Goal: Information Seeking & Learning: Learn about a topic

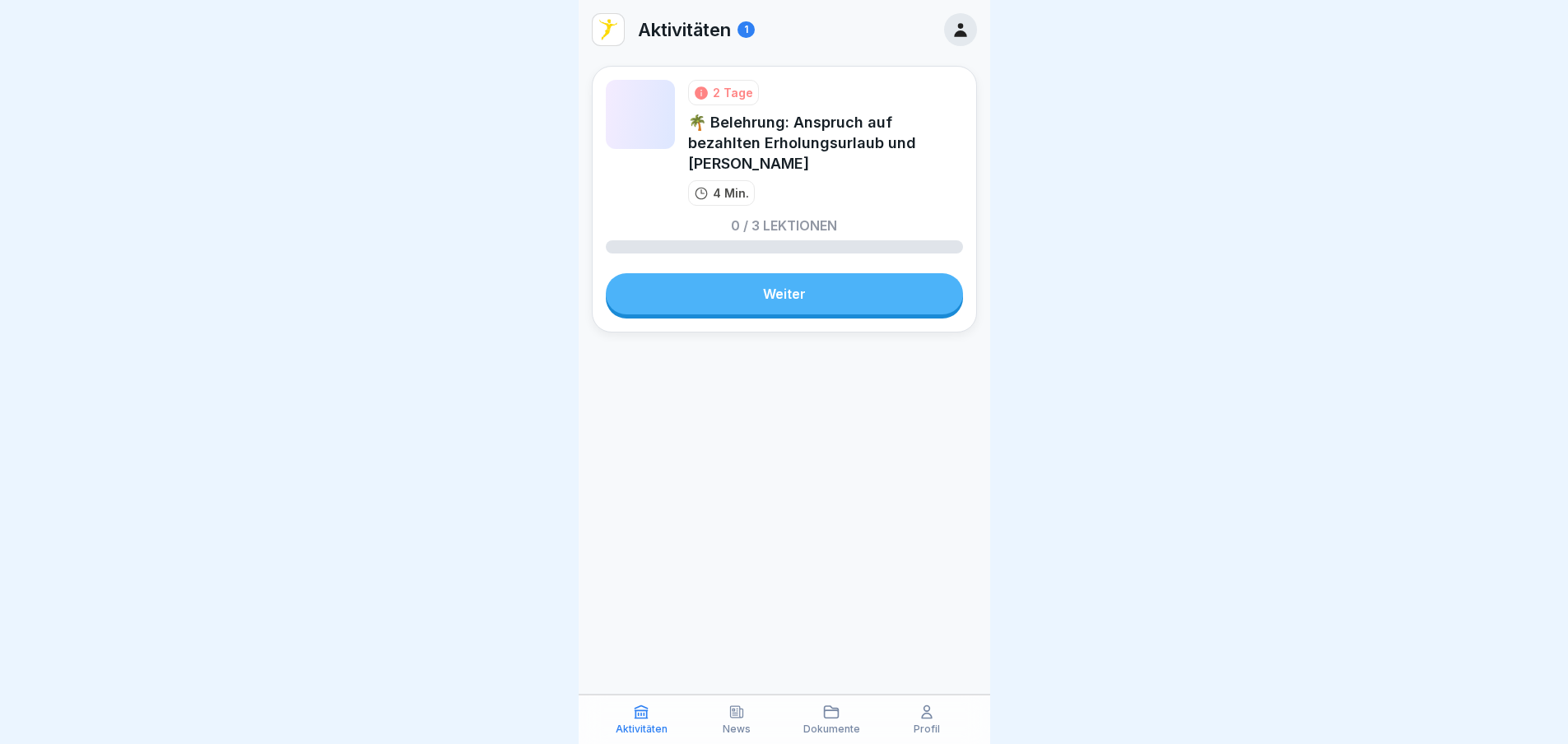
click at [754, 719] on div "News" at bounding box center [736, 719] width 87 height 31
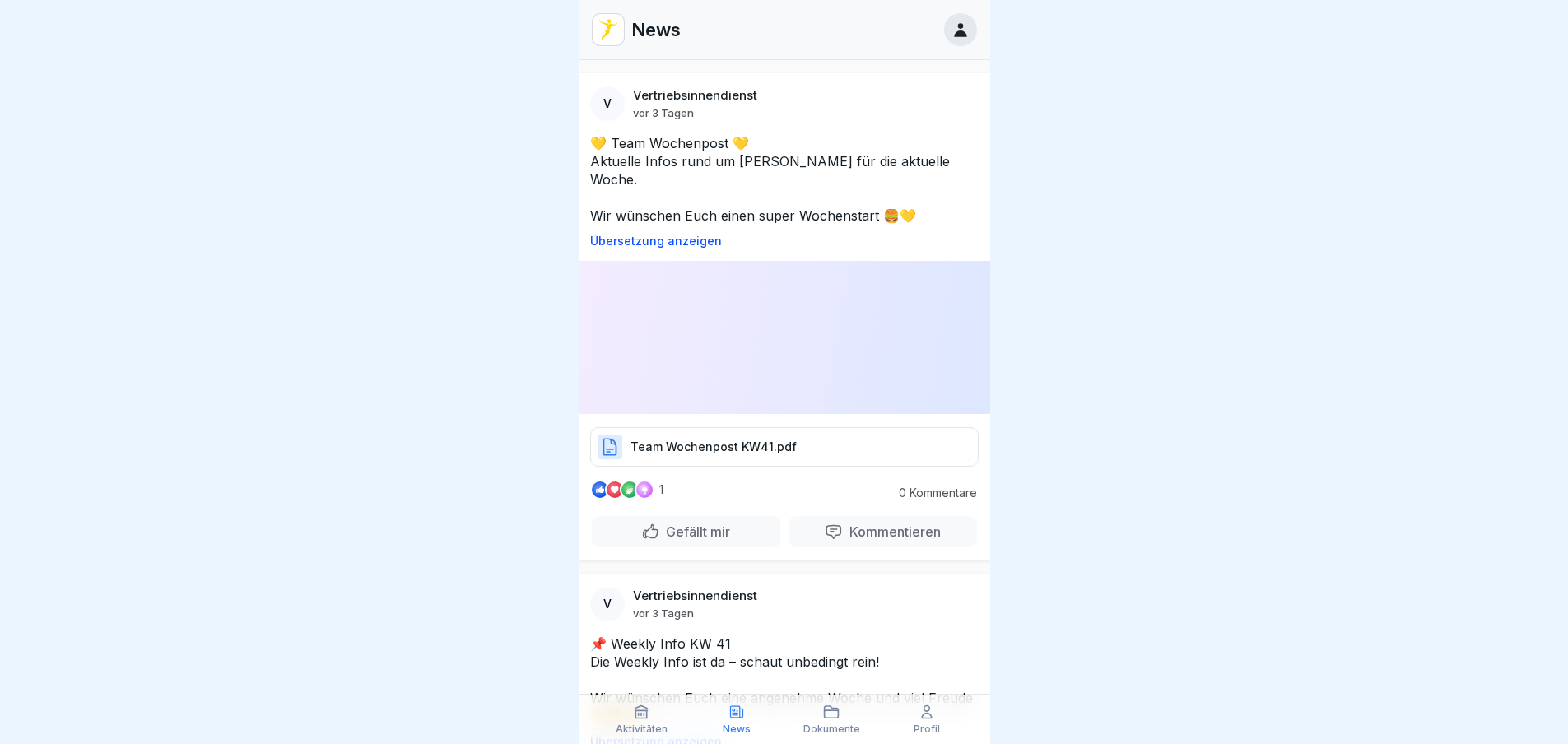
click at [643, 724] on p "Aktivitäten" at bounding box center [641, 729] width 51 height 12
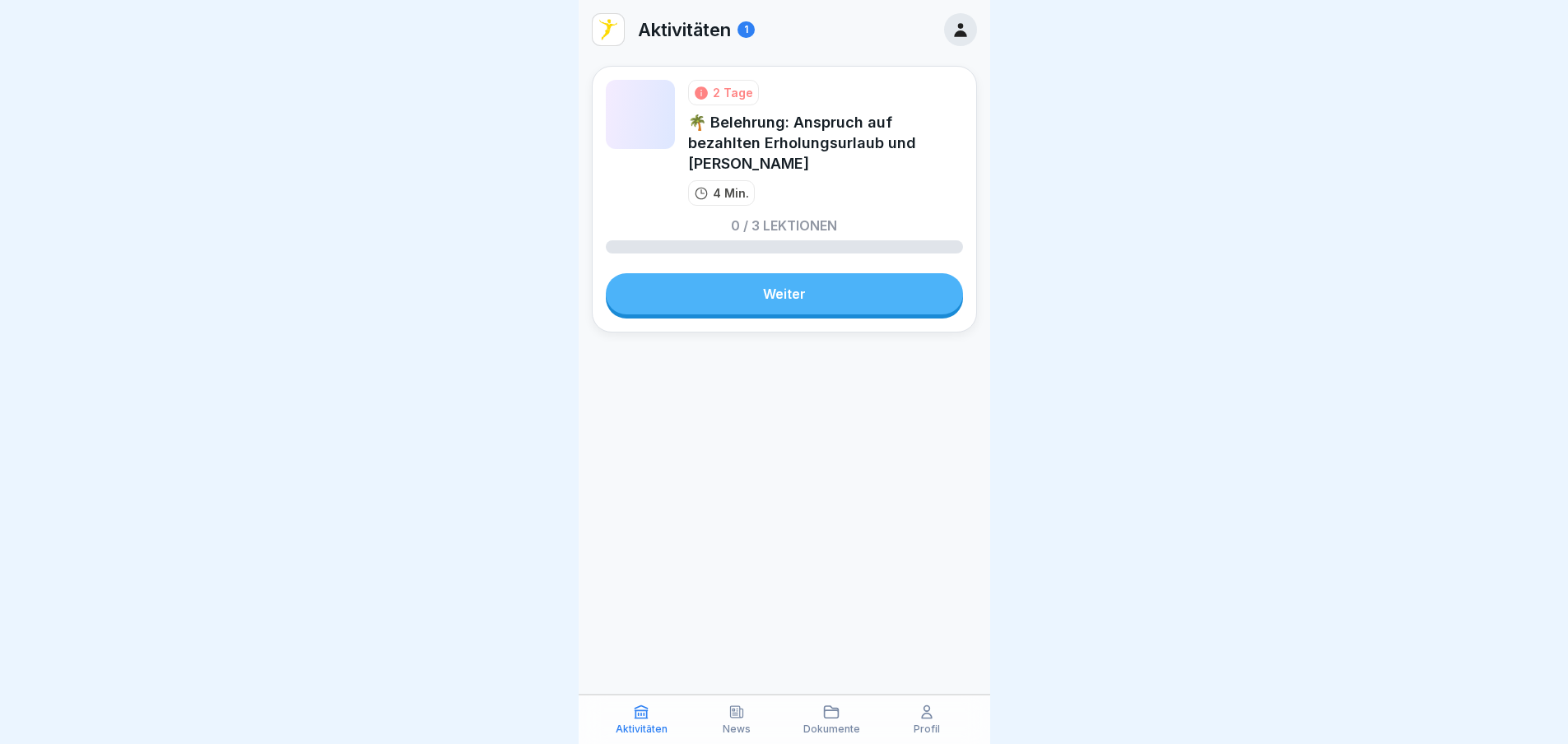
click at [751, 293] on link "Weiter" at bounding box center [784, 293] width 358 height 41
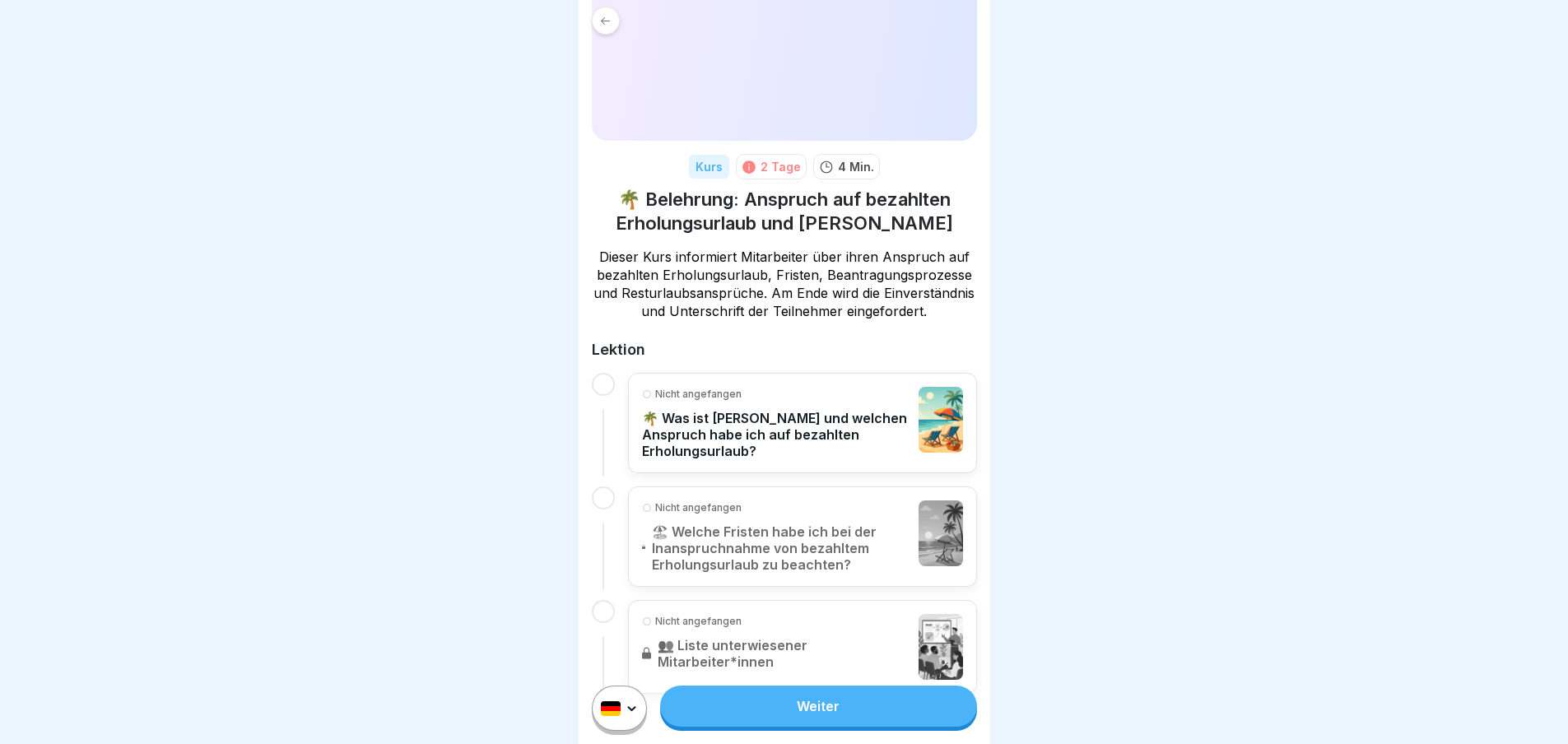
scroll to position [59, 0]
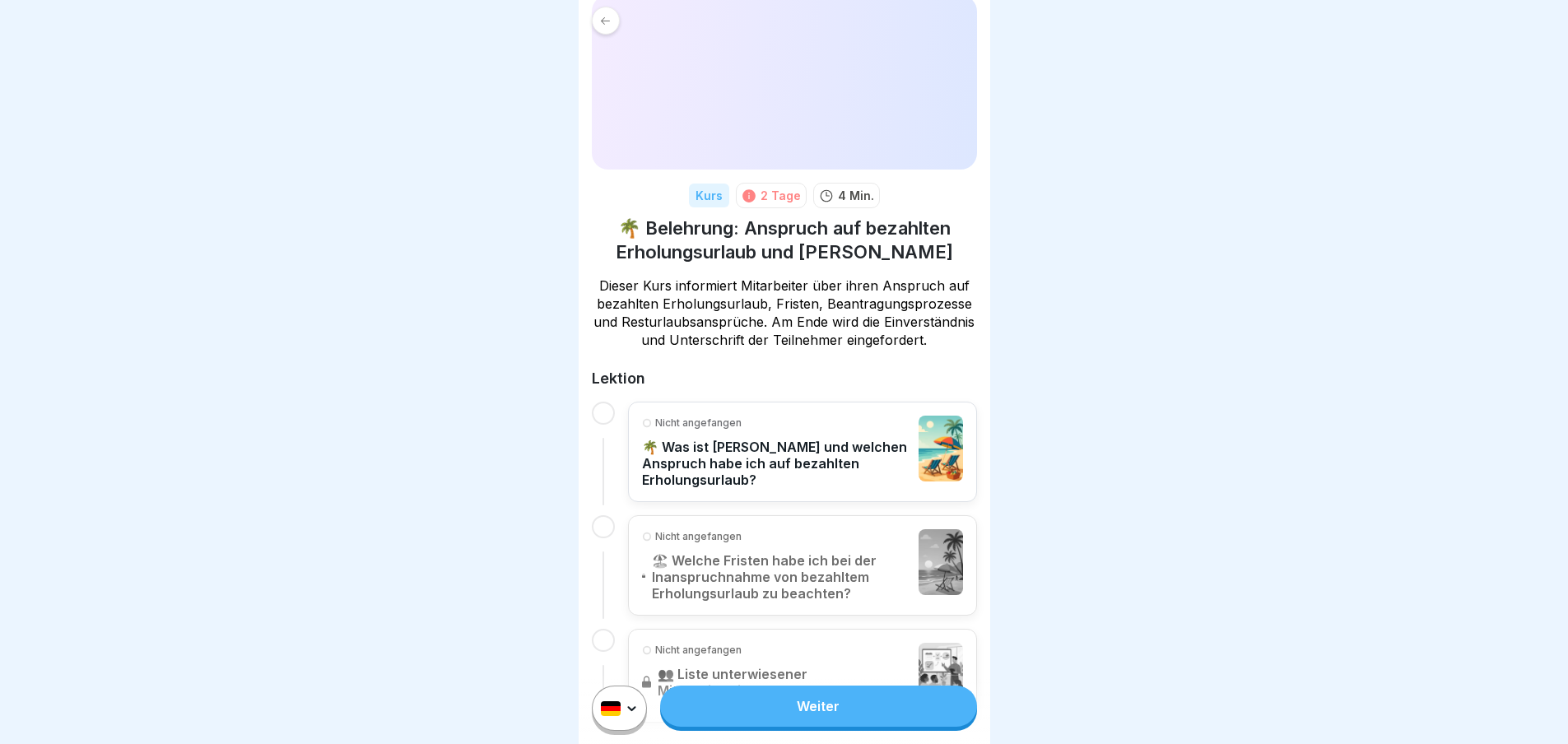
click at [811, 463] on p "🌴 Was ist [PERSON_NAME] und welchen Anspruch habe ich auf bezahlten Erholungsur…" at bounding box center [776, 462] width 269 height 50
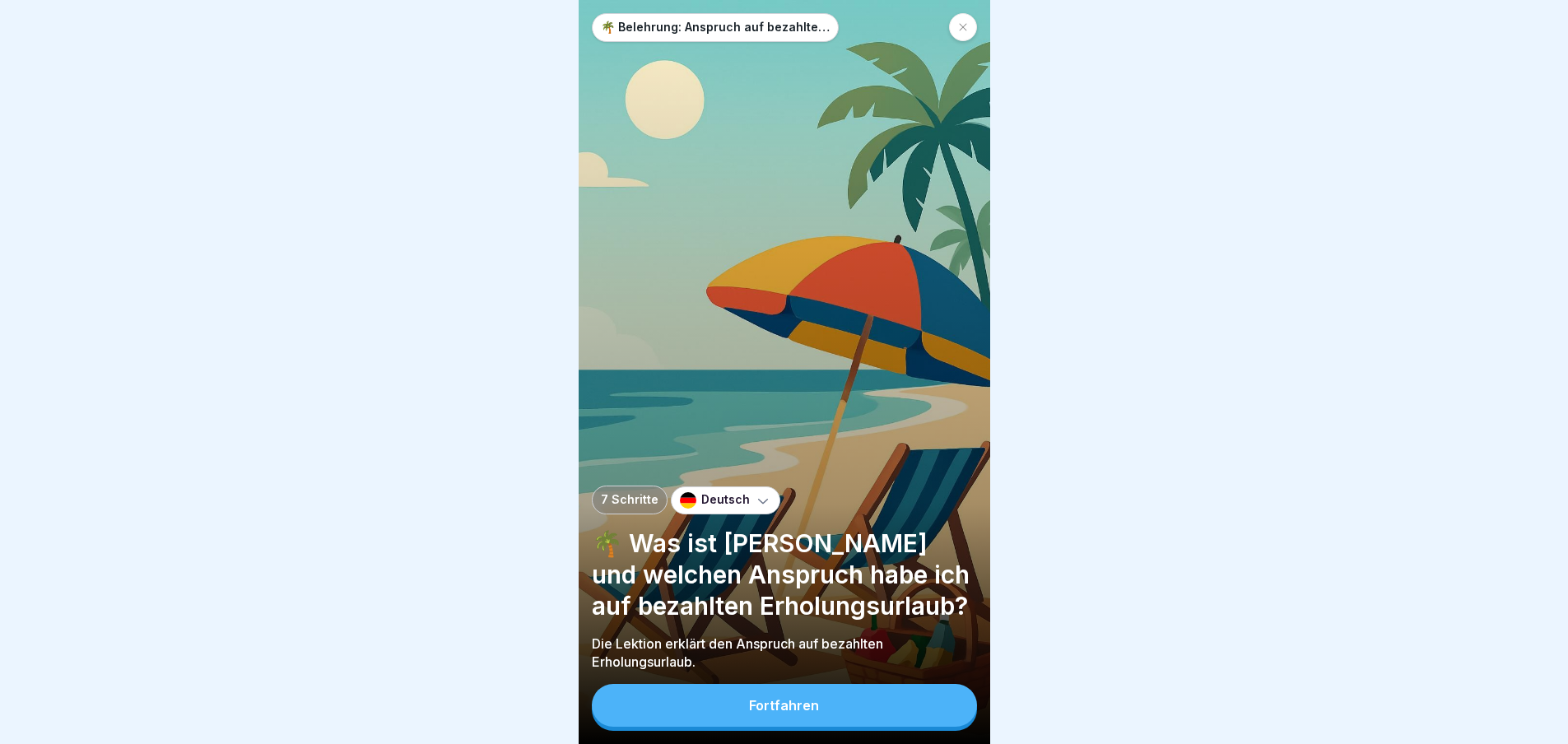
scroll to position [13, 0]
click at [812, 699] on div "Fortfahren" at bounding box center [784, 704] width 70 height 15
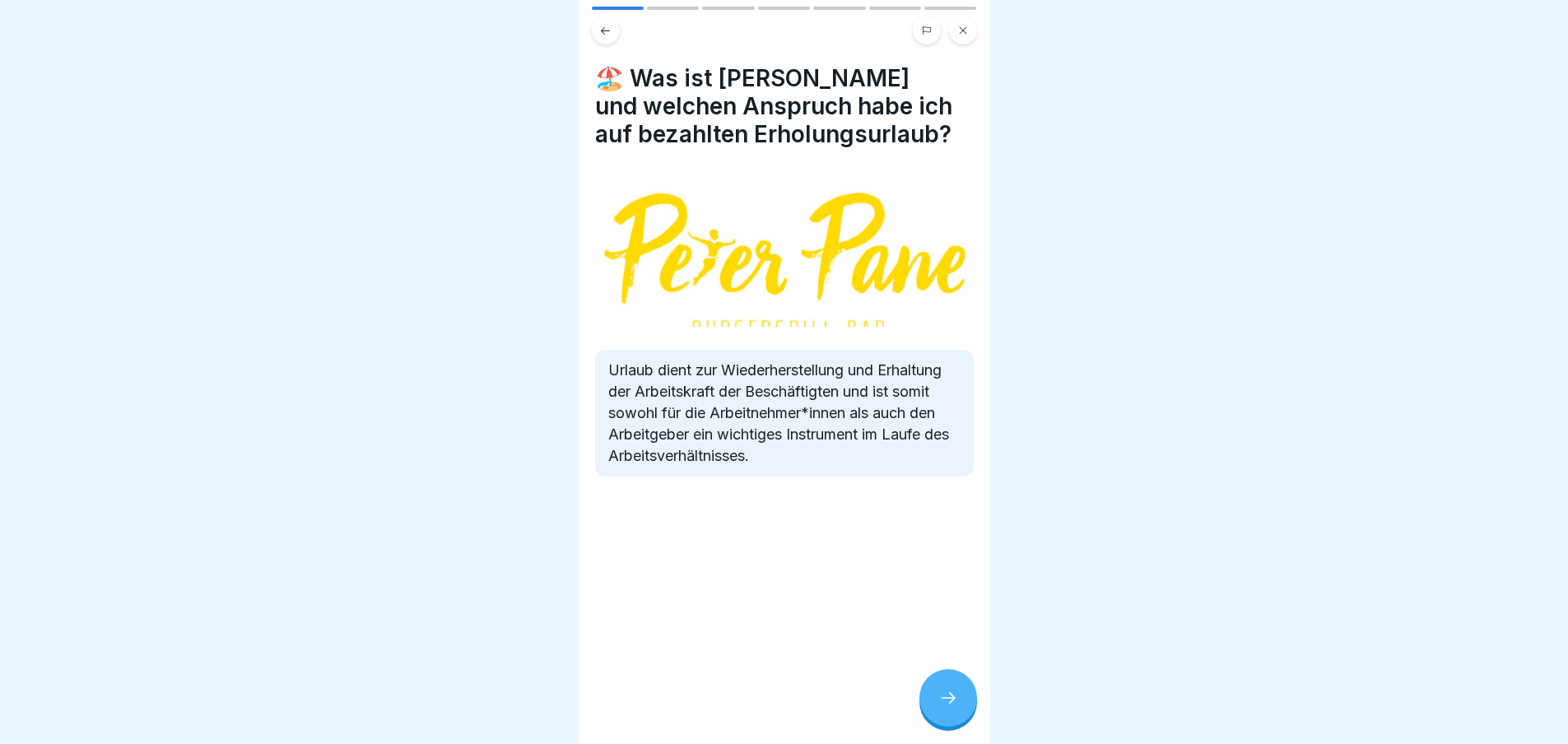
click at [947, 696] on icon at bounding box center [948, 697] width 19 height 19
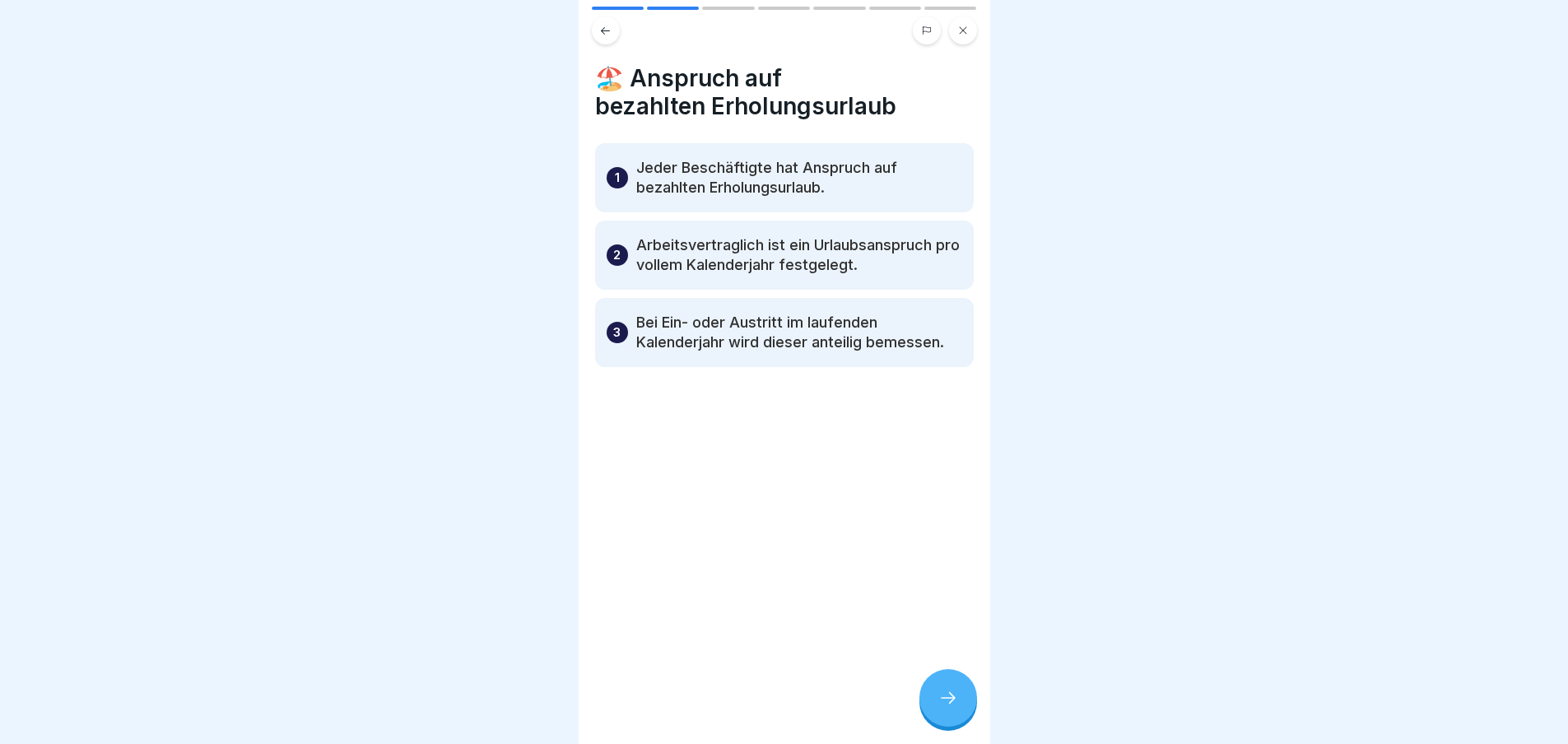
click at [949, 696] on icon at bounding box center [948, 697] width 19 height 19
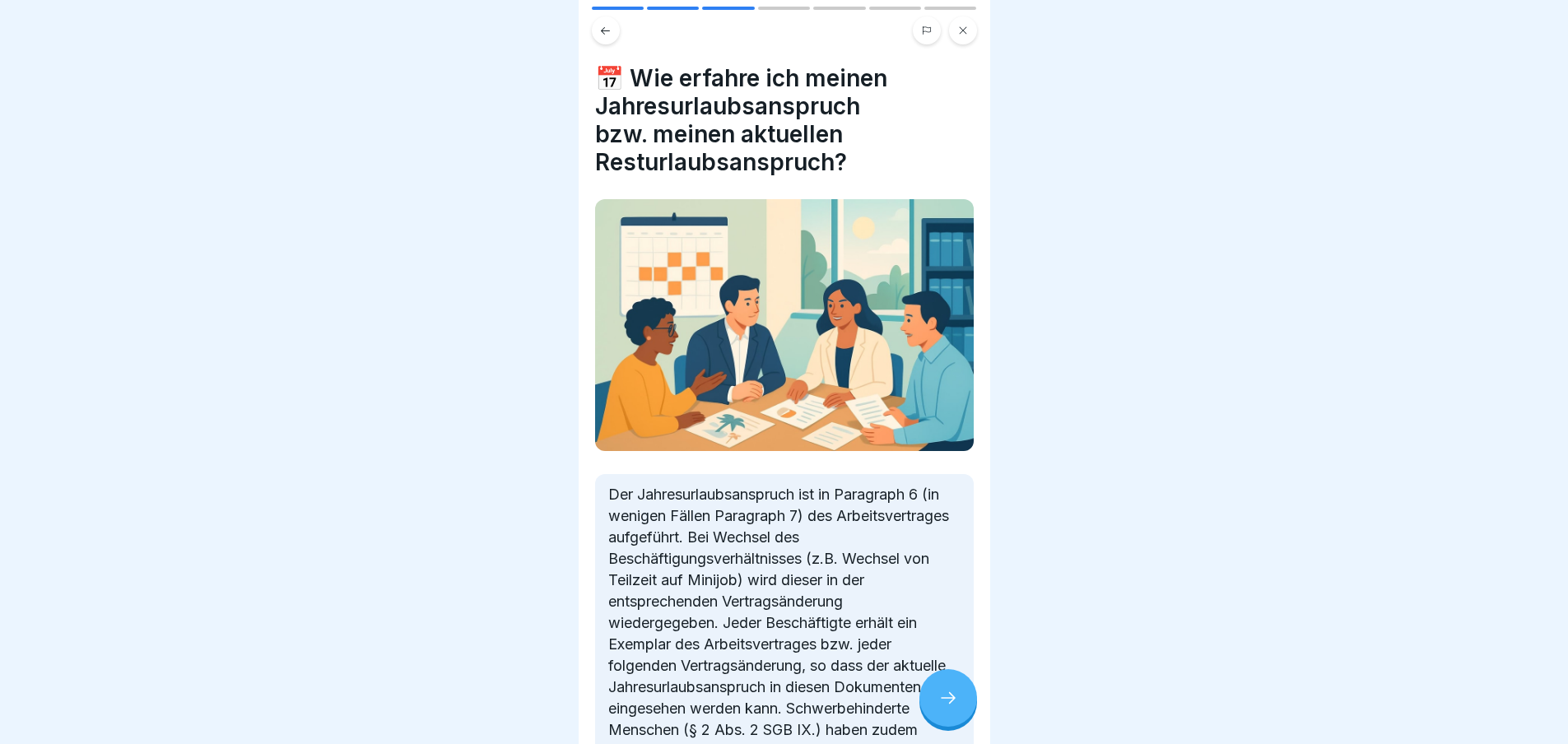
click at [944, 695] on icon at bounding box center [948, 697] width 19 height 19
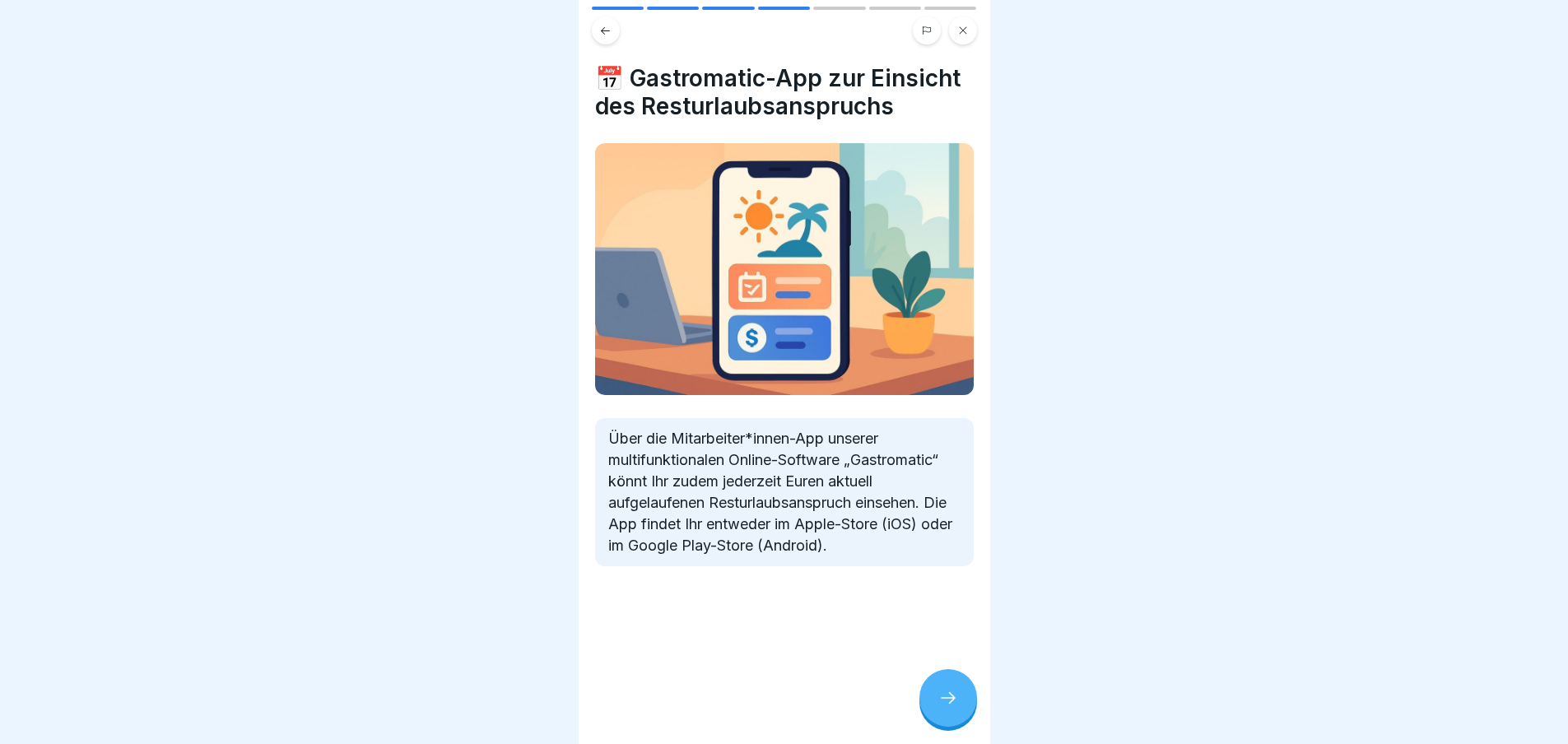
click at [944, 695] on icon at bounding box center [948, 697] width 19 height 19
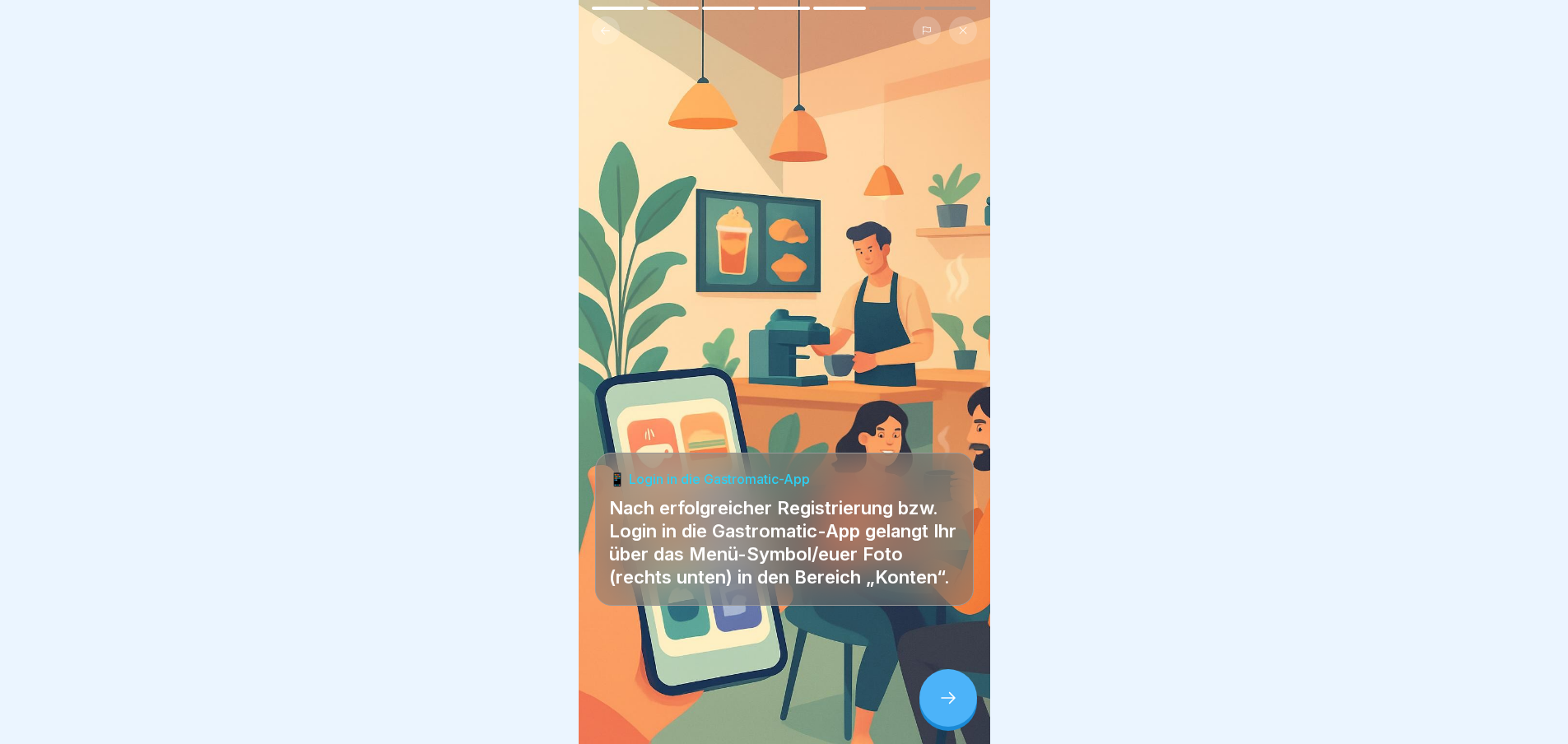
click at [944, 695] on icon at bounding box center [948, 697] width 19 height 19
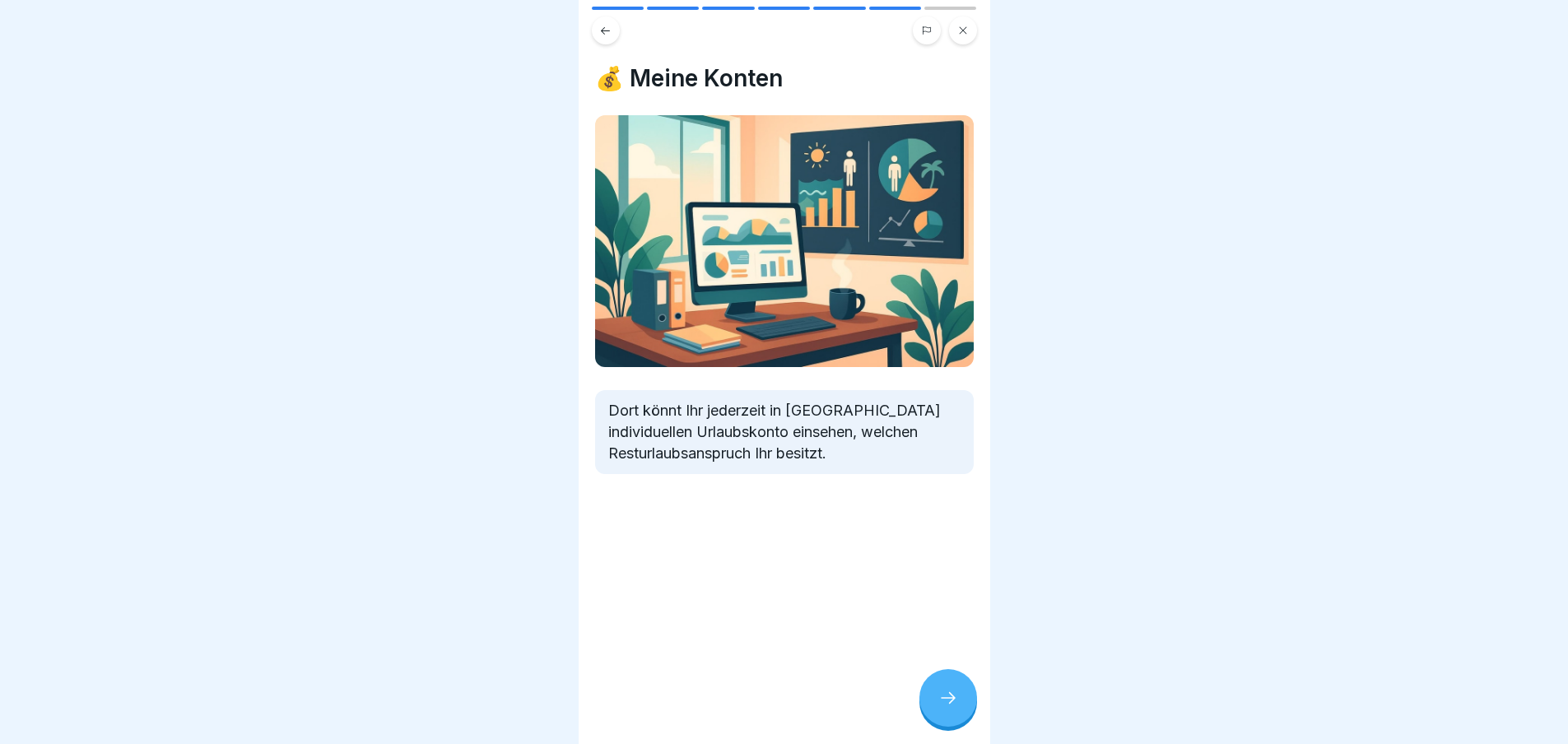
click at [934, 674] on div at bounding box center [947, 697] width 57 height 57
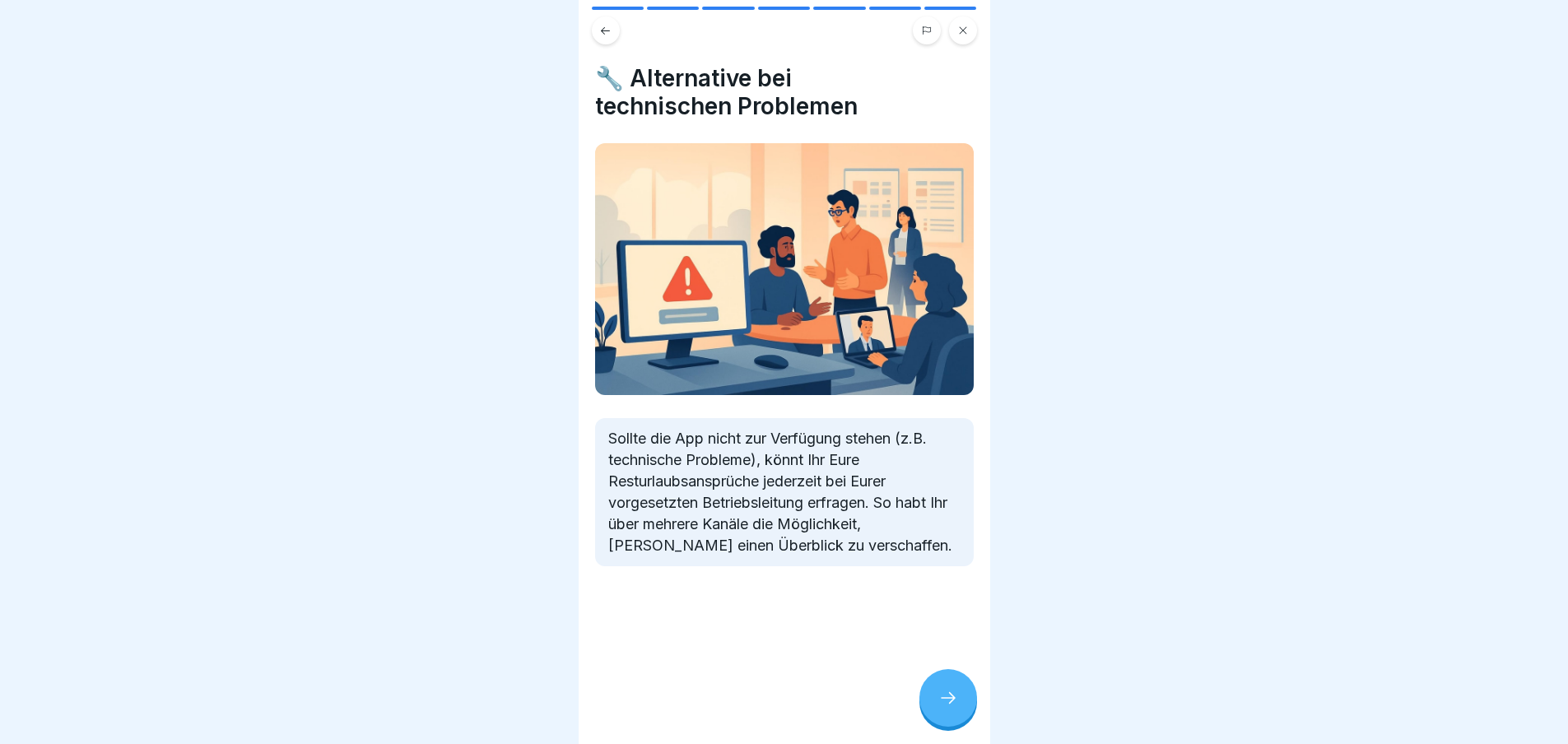
click at [957, 701] on icon at bounding box center [948, 697] width 19 height 19
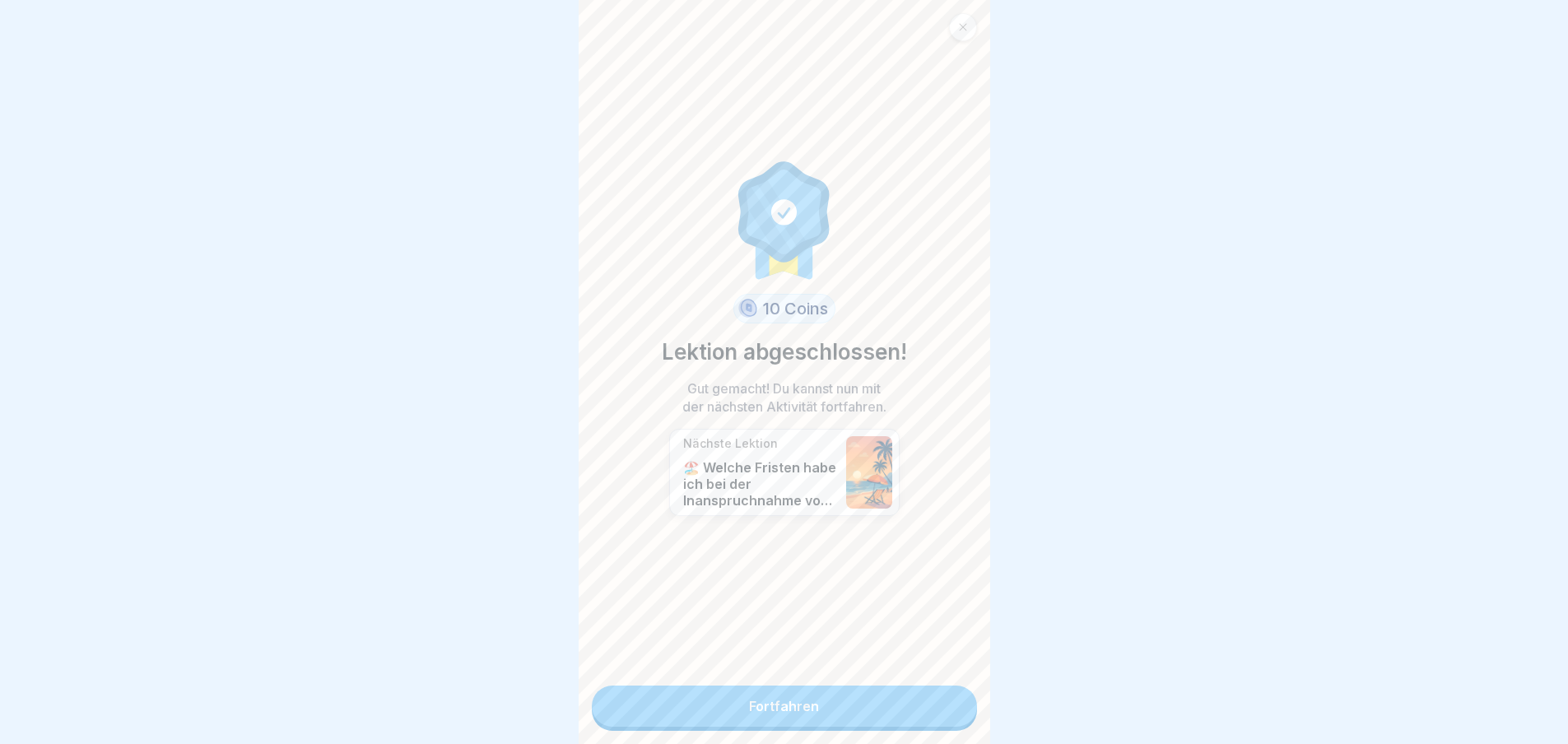
click at [781, 693] on link "Fortfahren" at bounding box center [784, 706] width 385 height 41
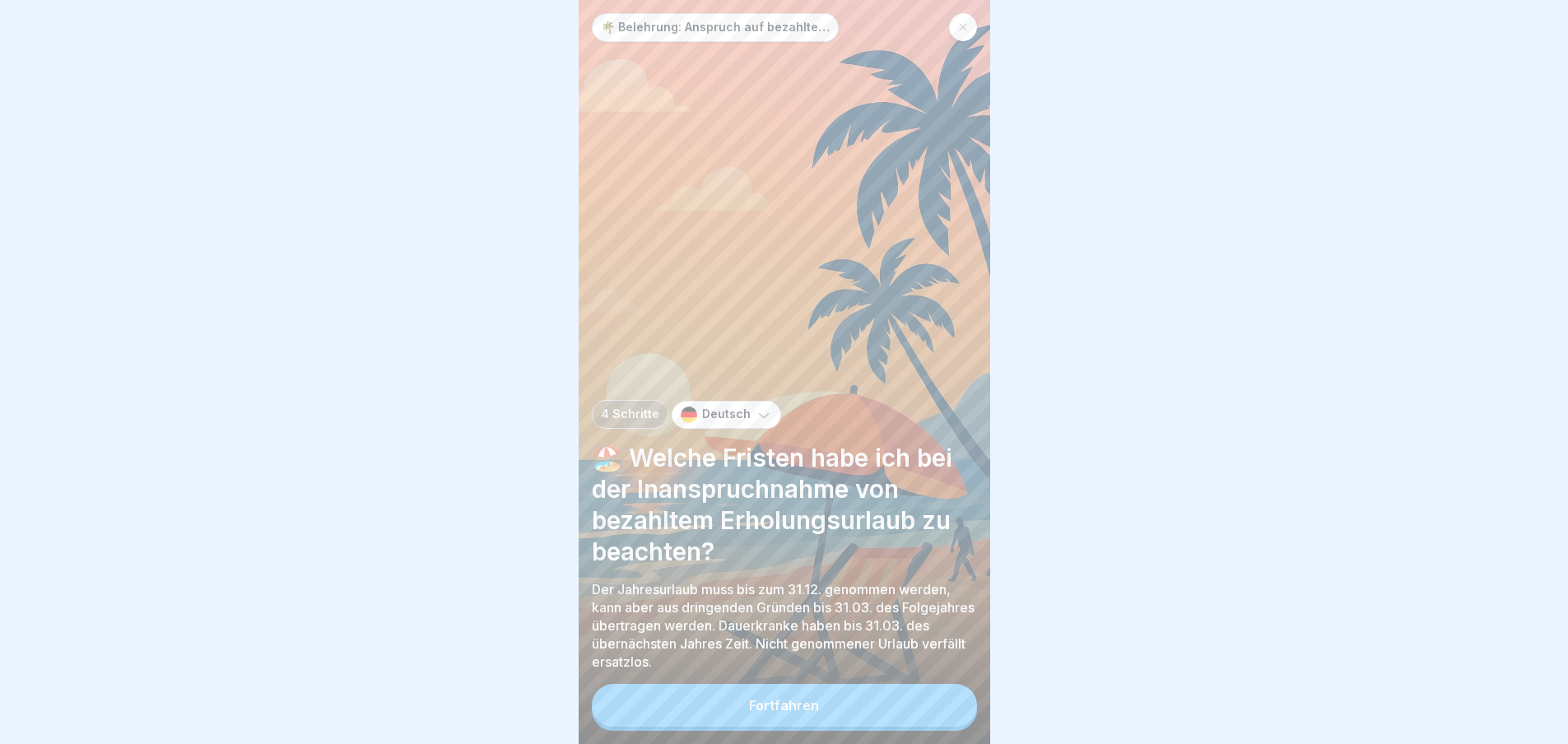
scroll to position [13, 0]
click at [819, 704] on button "Fortfahren" at bounding box center [784, 705] width 385 height 43
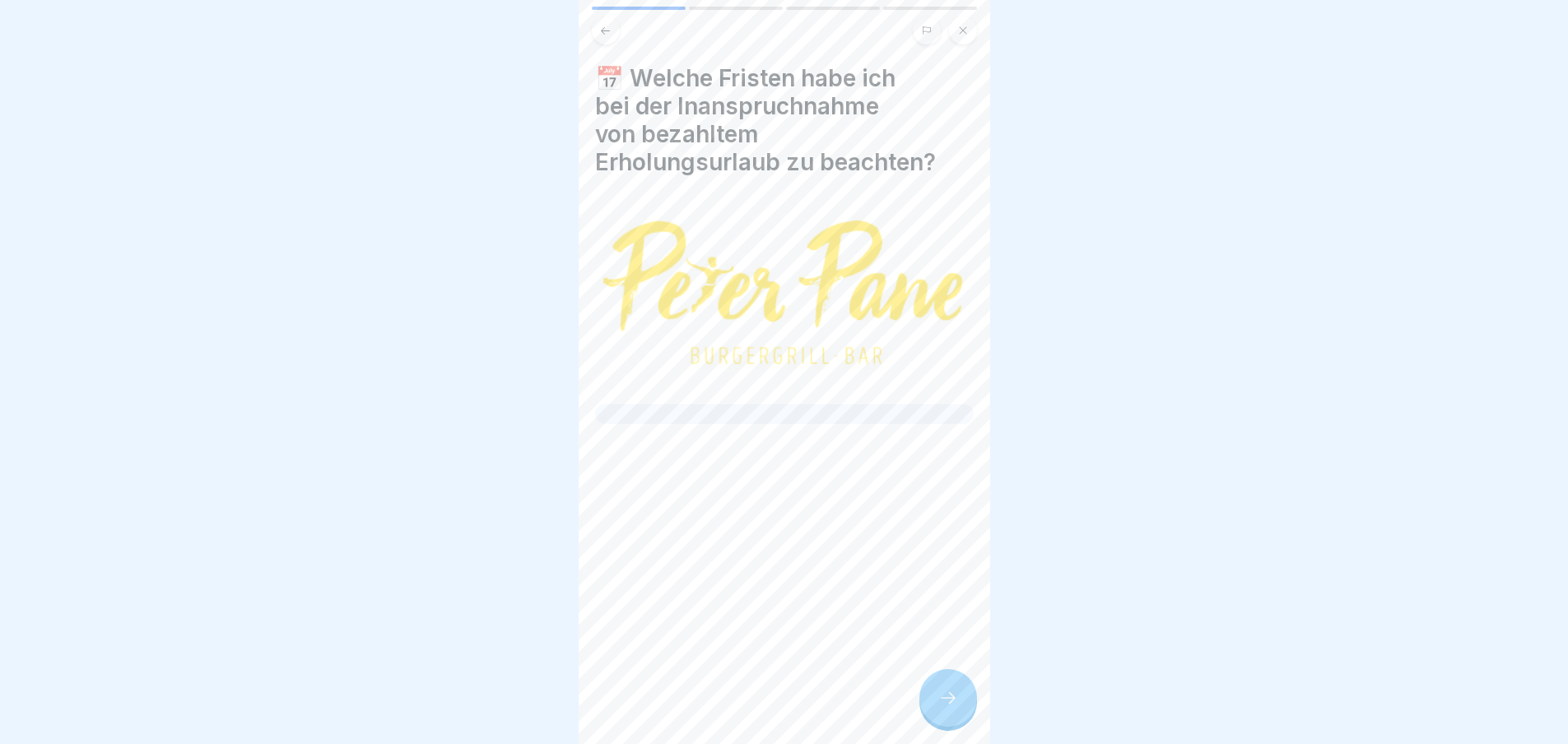
click at [930, 698] on div at bounding box center [947, 697] width 57 height 57
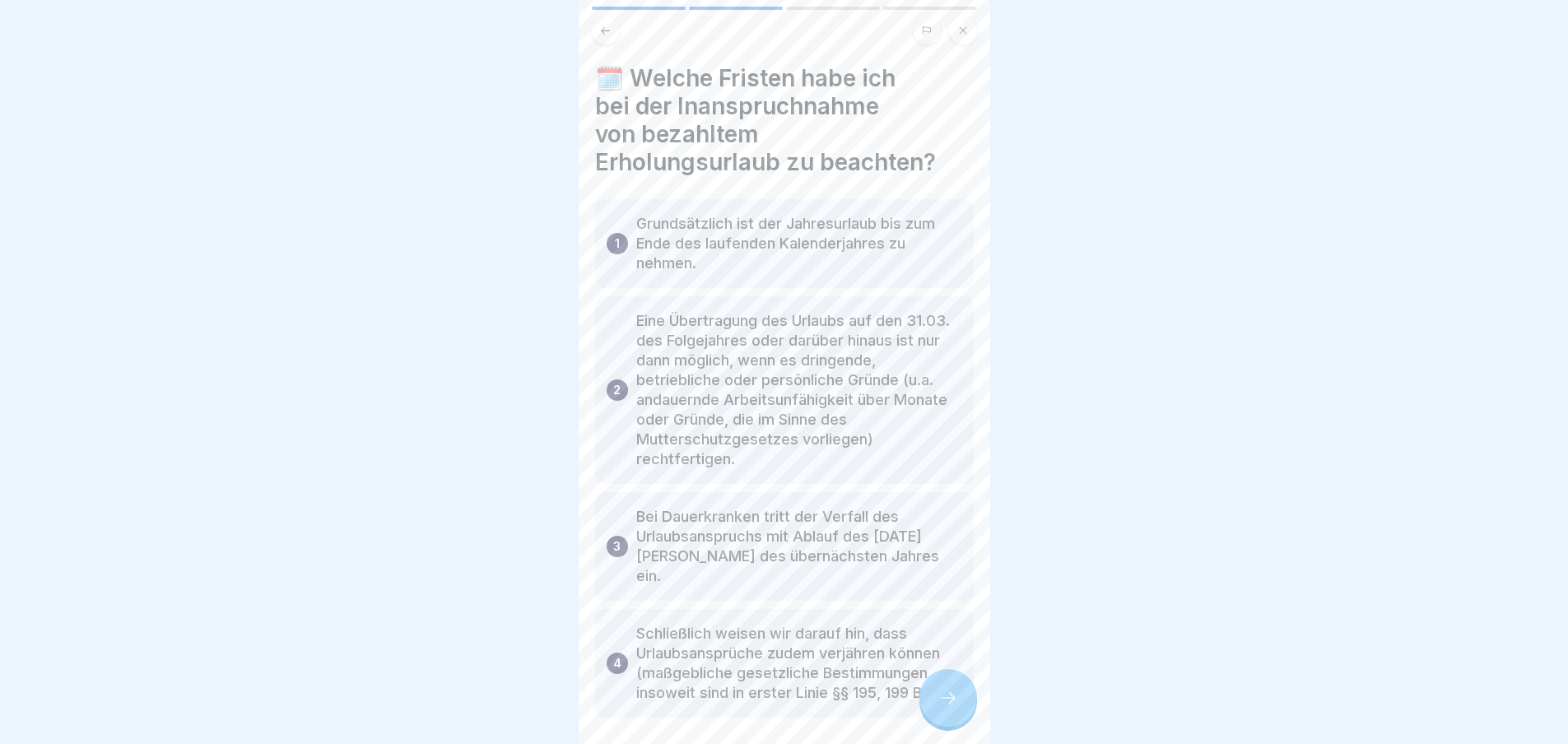
scroll to position [73, 0]
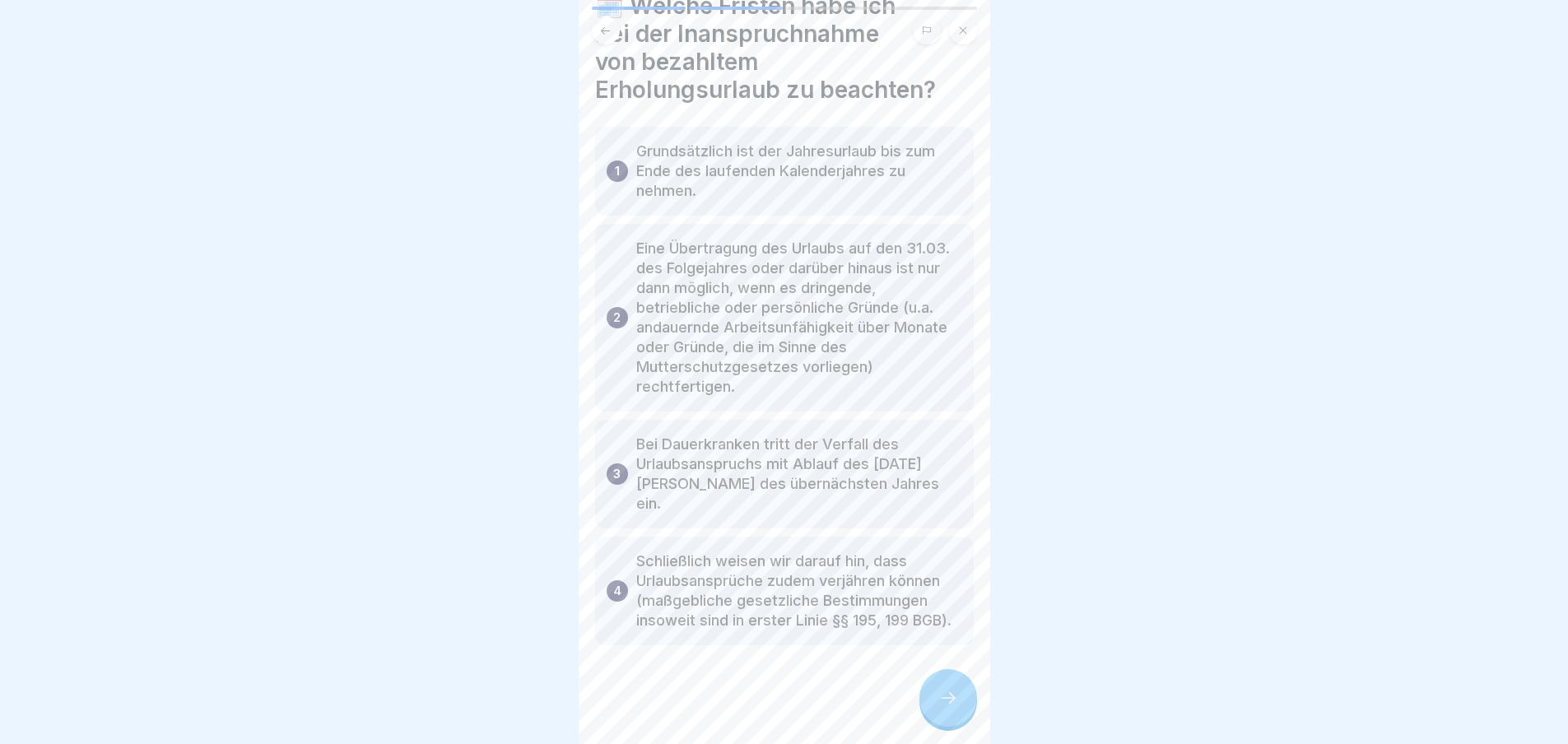
click at [942, 689] on div at bounding box center [947, 697] width 57 height 57
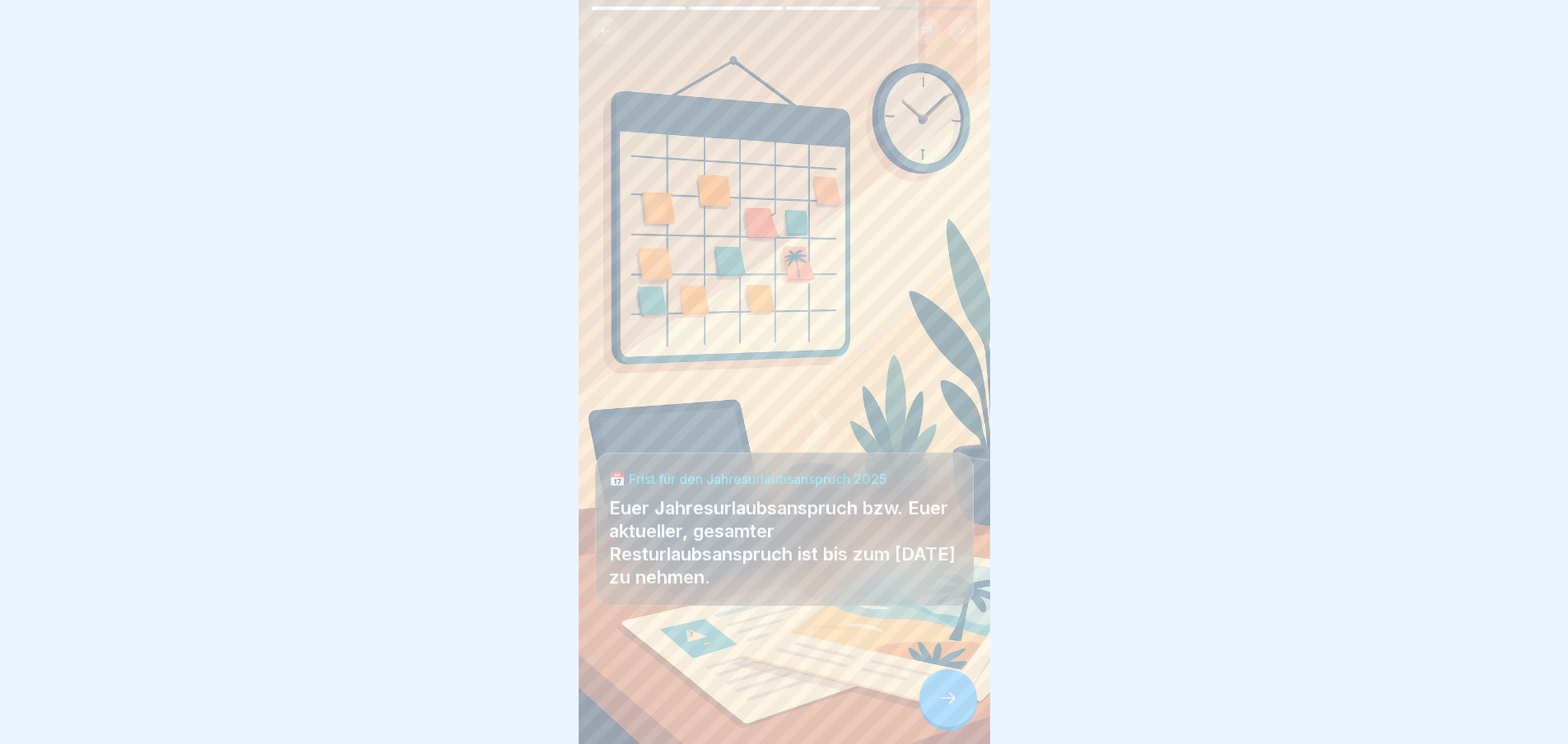
click at [942, 689] on div at bounding box center [947, 697] width 57 height 57
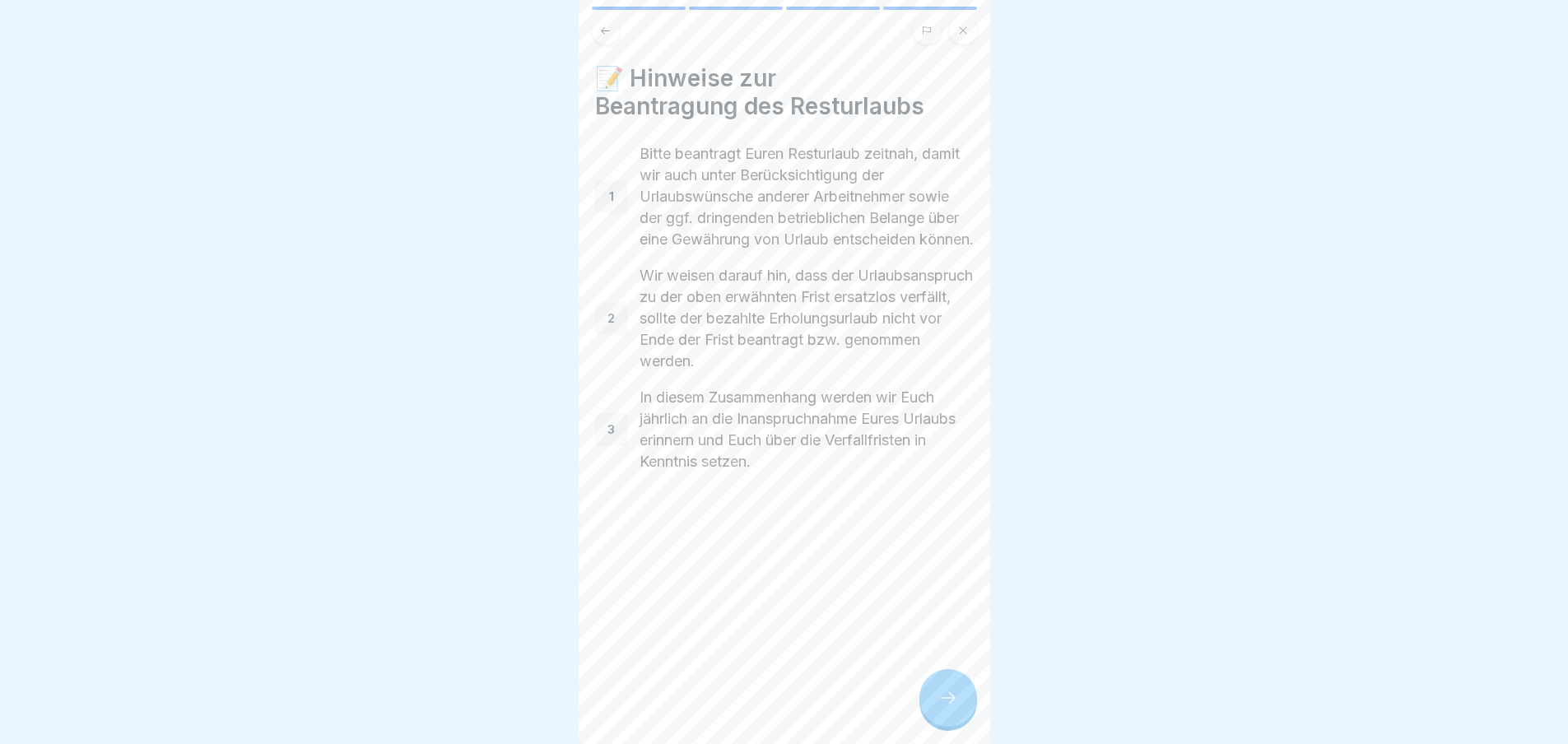
click at [958, 693] on div at bounding box center [947, 697] width 57 height 57
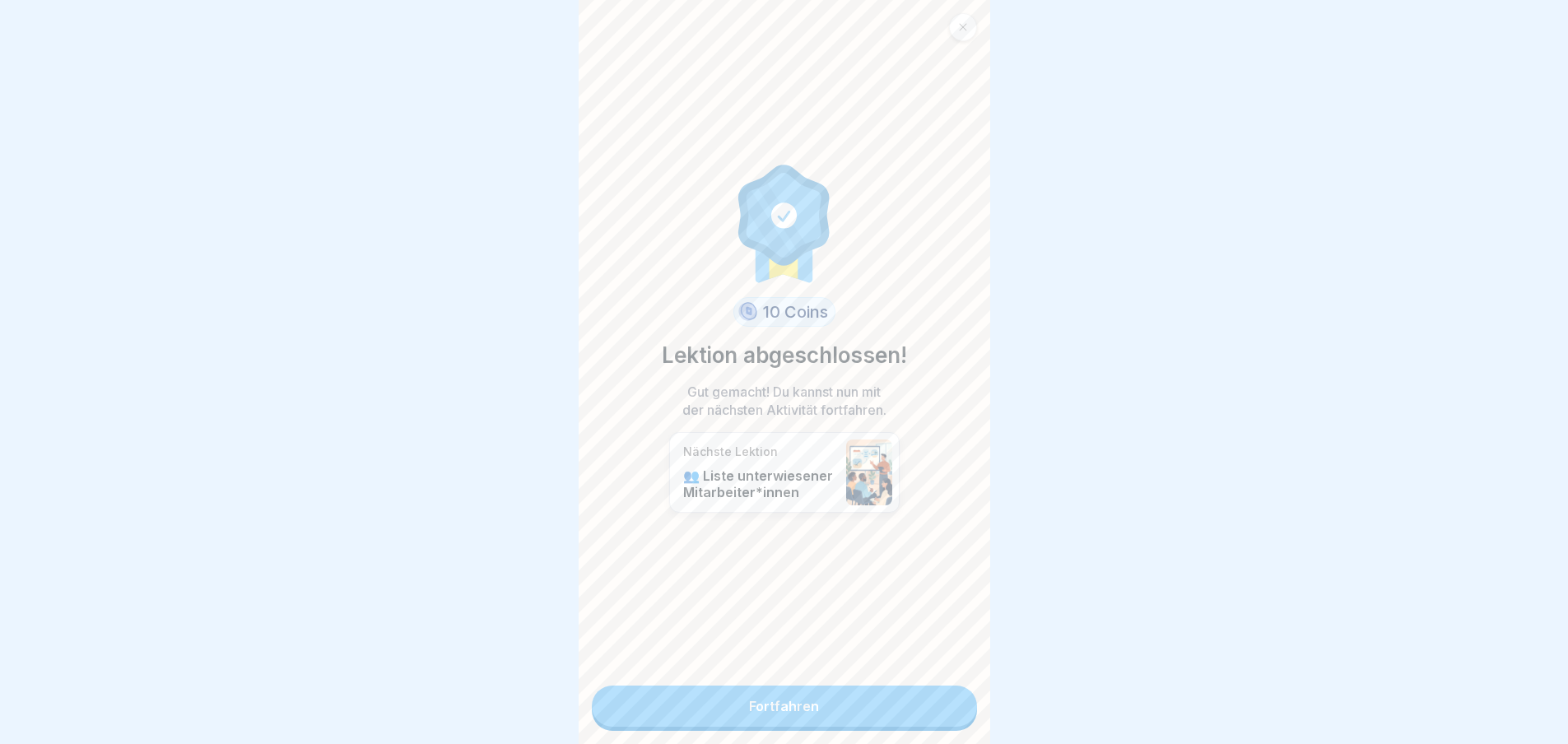
click at [812, 695] on link "Fortfahren" at bounding box center [784, 706] width 385 height 41
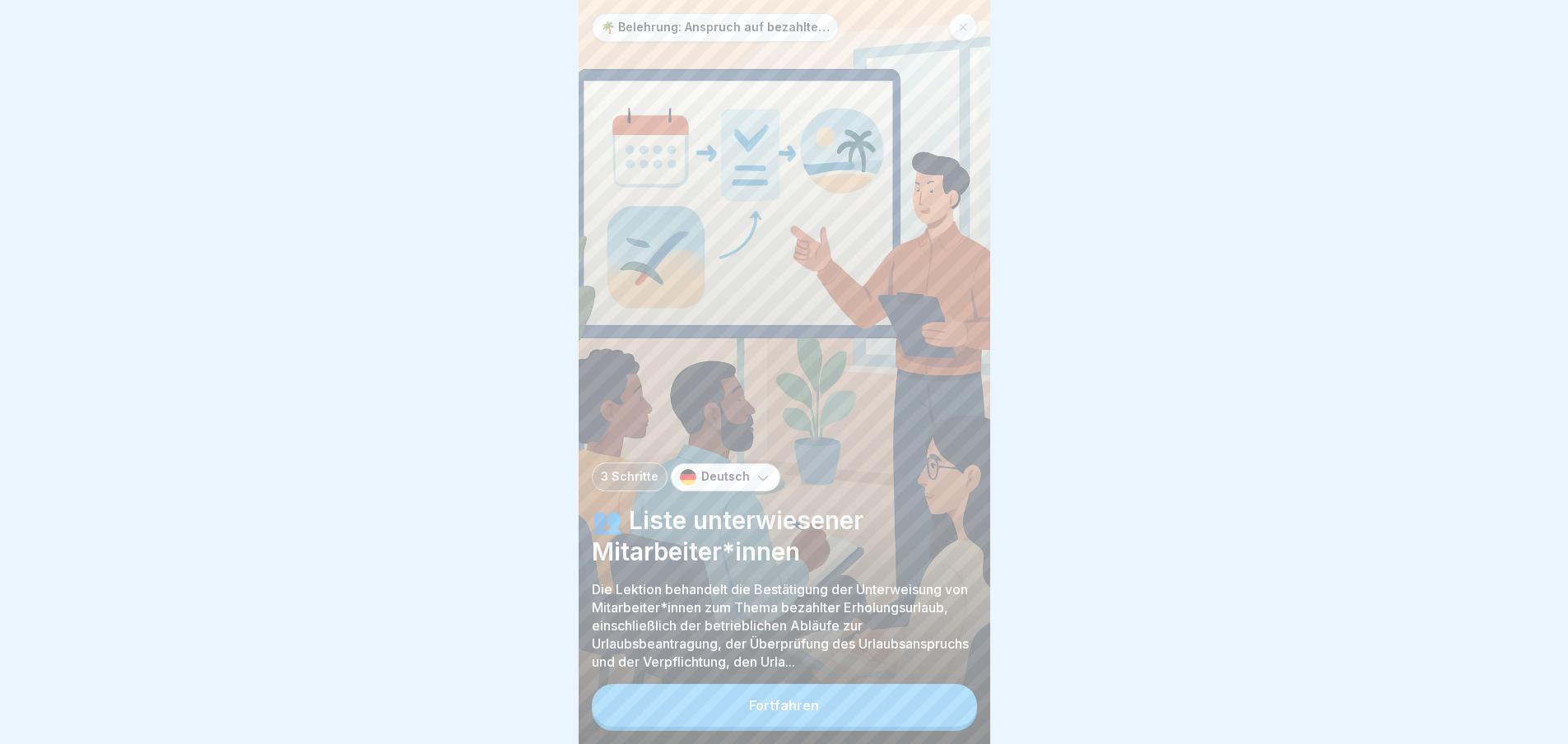
scroll to position [13, 0]
click at [820, 702] on button "Fortfahren" at bounding box center [784, 705] width 385 height 43
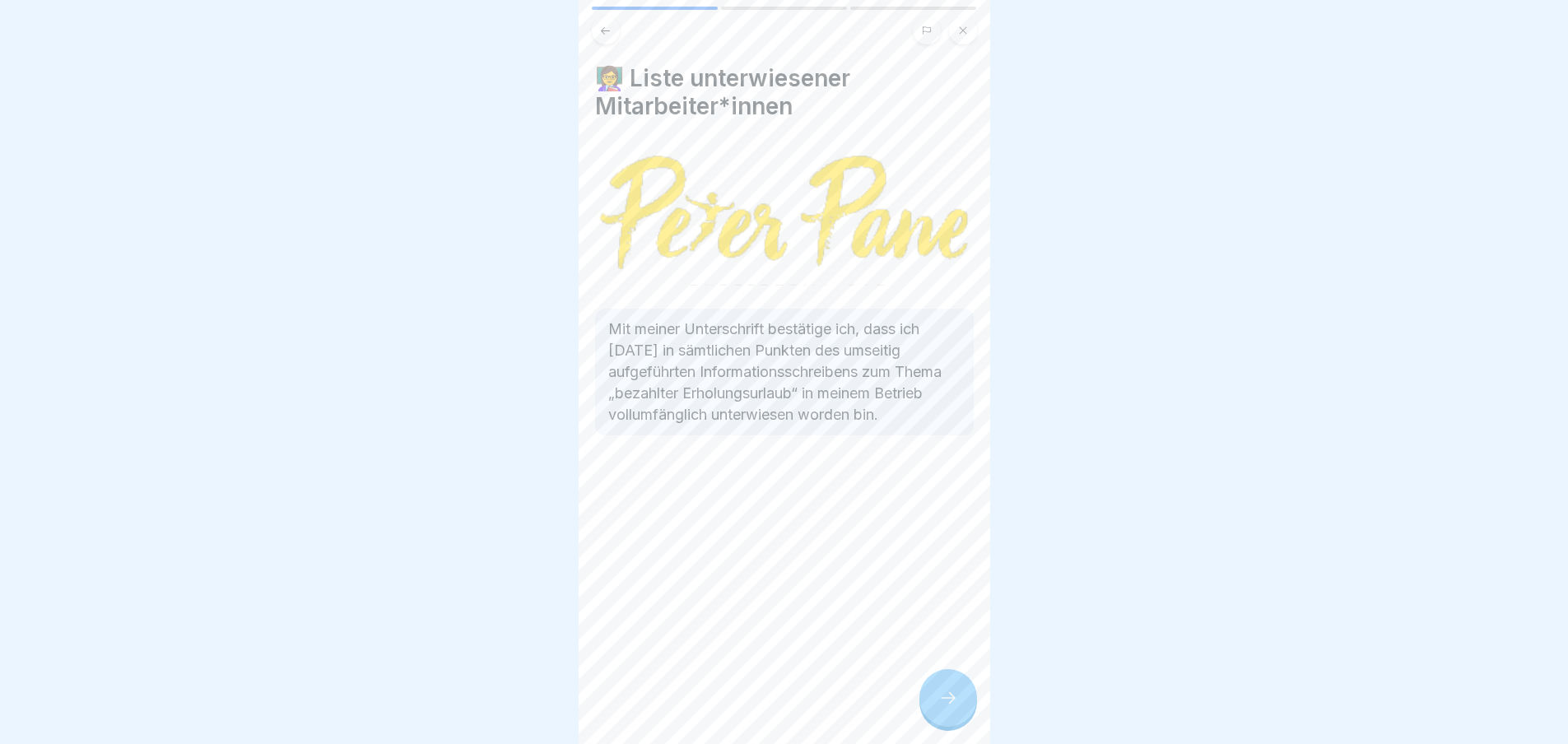
click at [944, 694] on icon at bounding box center [948, 697] width 19 height 19
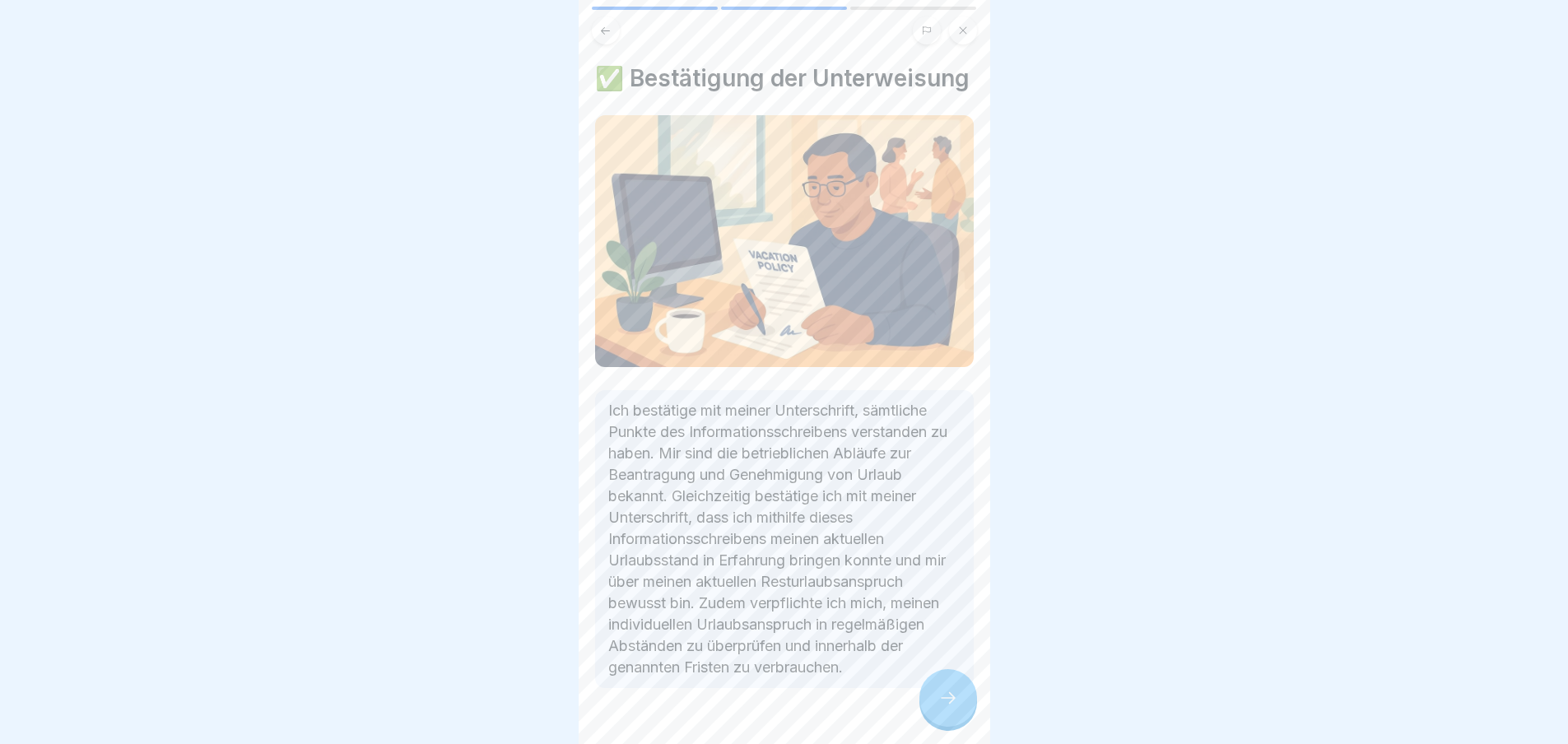
click at [937, 708] on div at bounding box center [947, 697] width 57 height 57
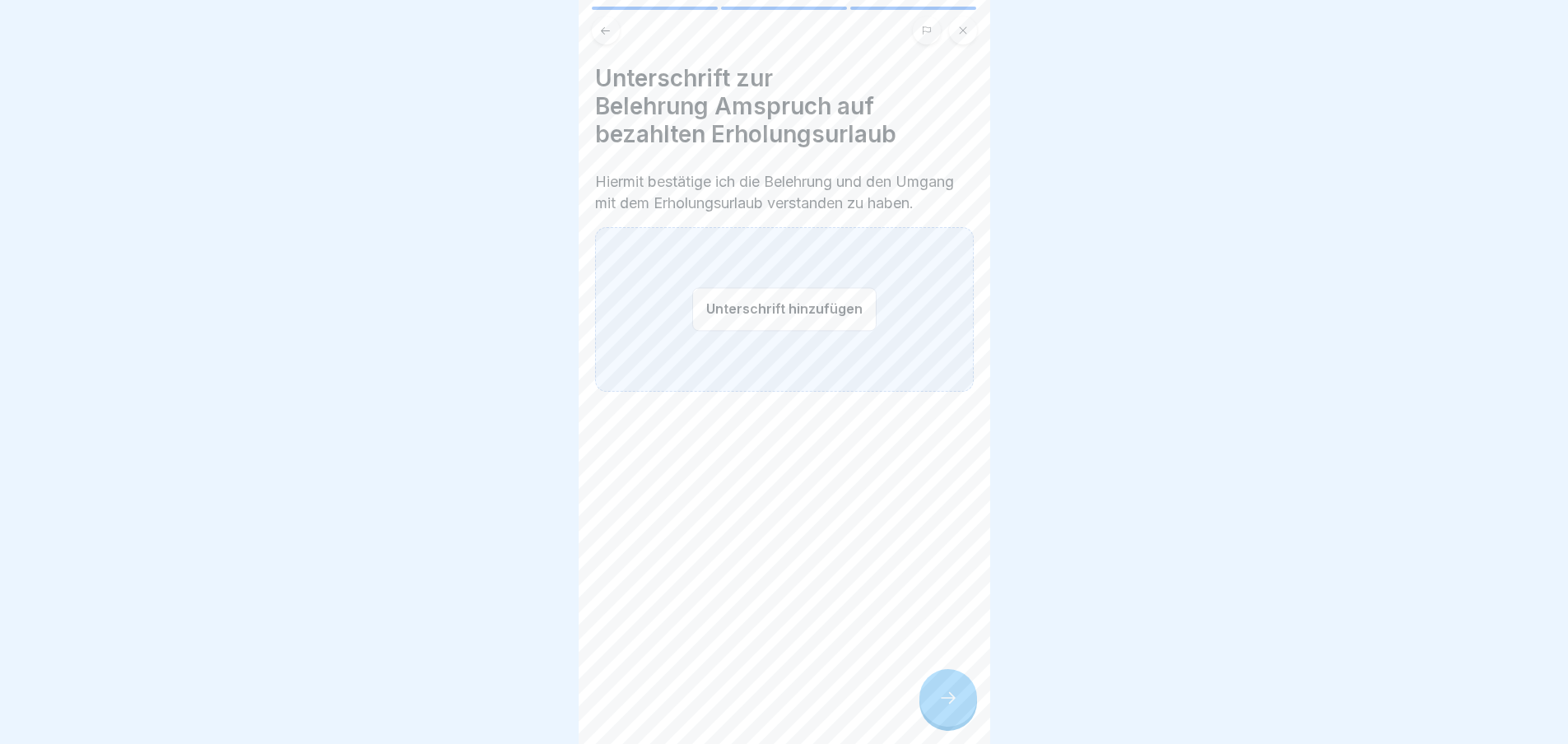
click at [813, 318] on button "Unterschrift hinzufügen" at bounding box center [784, 309] width 185 height 44
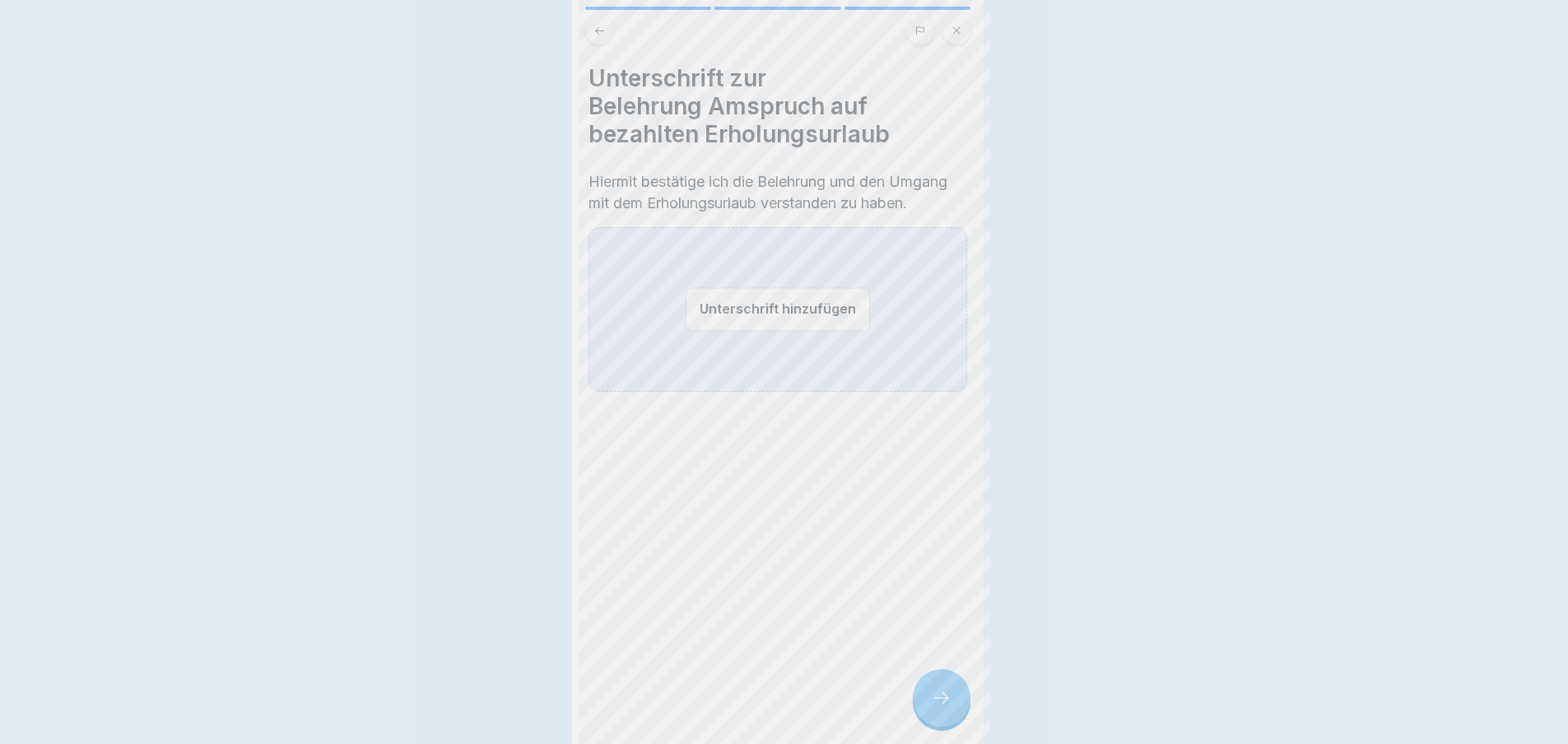
scroll to position [0, 0]
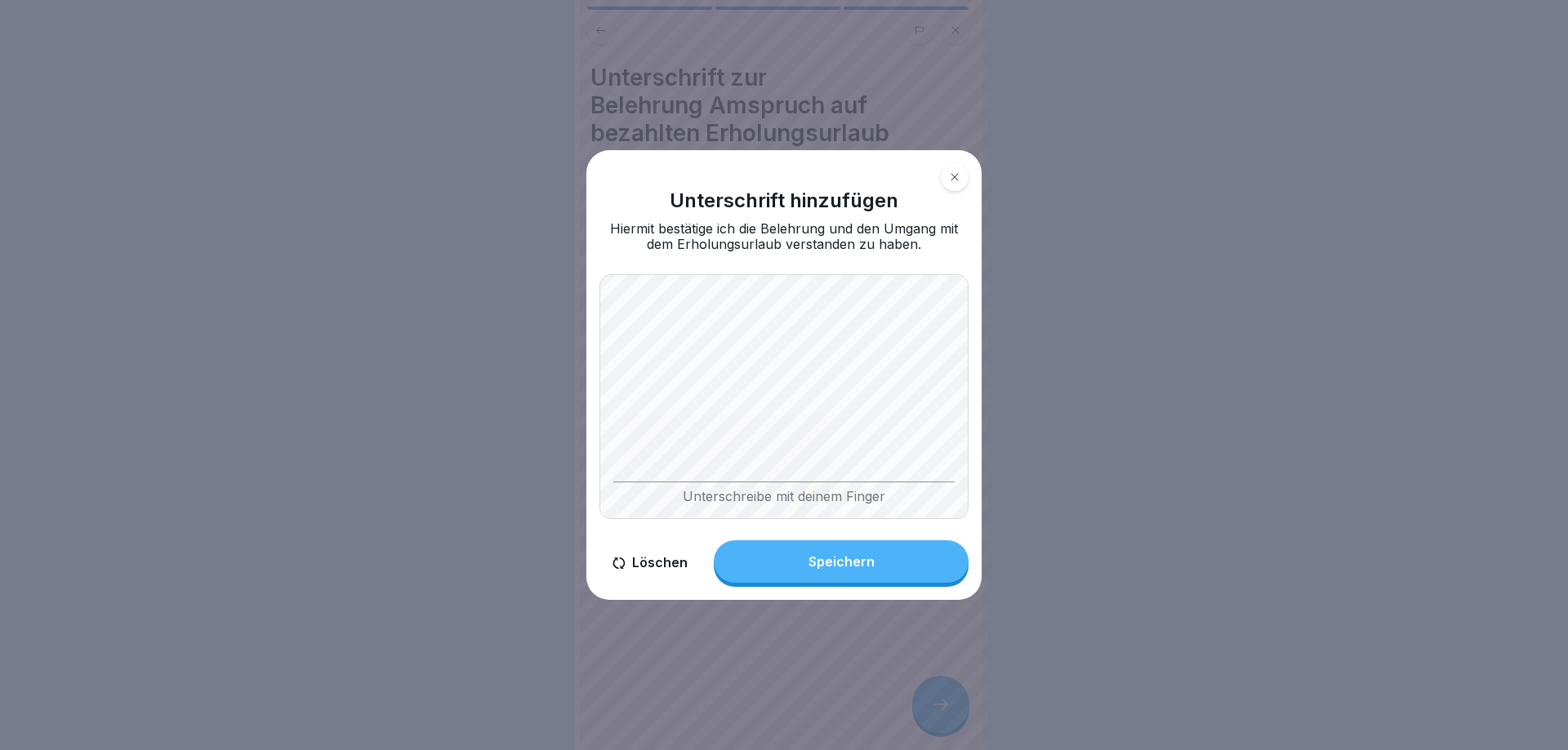
click at [854, 562] on div "Speichern" at bounding box center [842, 561] width 67 height 14
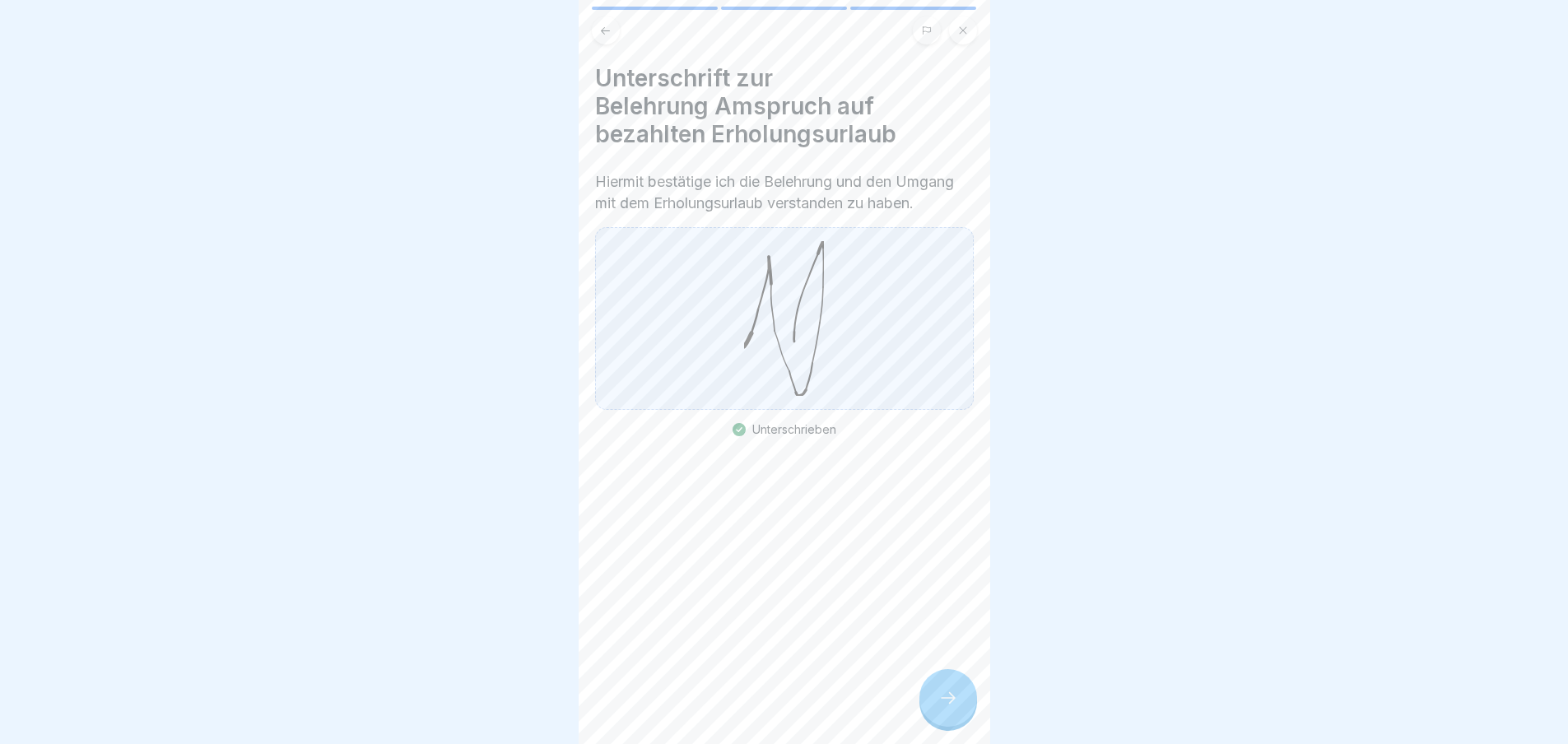
click at [954, 707] on icon at bounding box center [948, 697] width 19 height 19
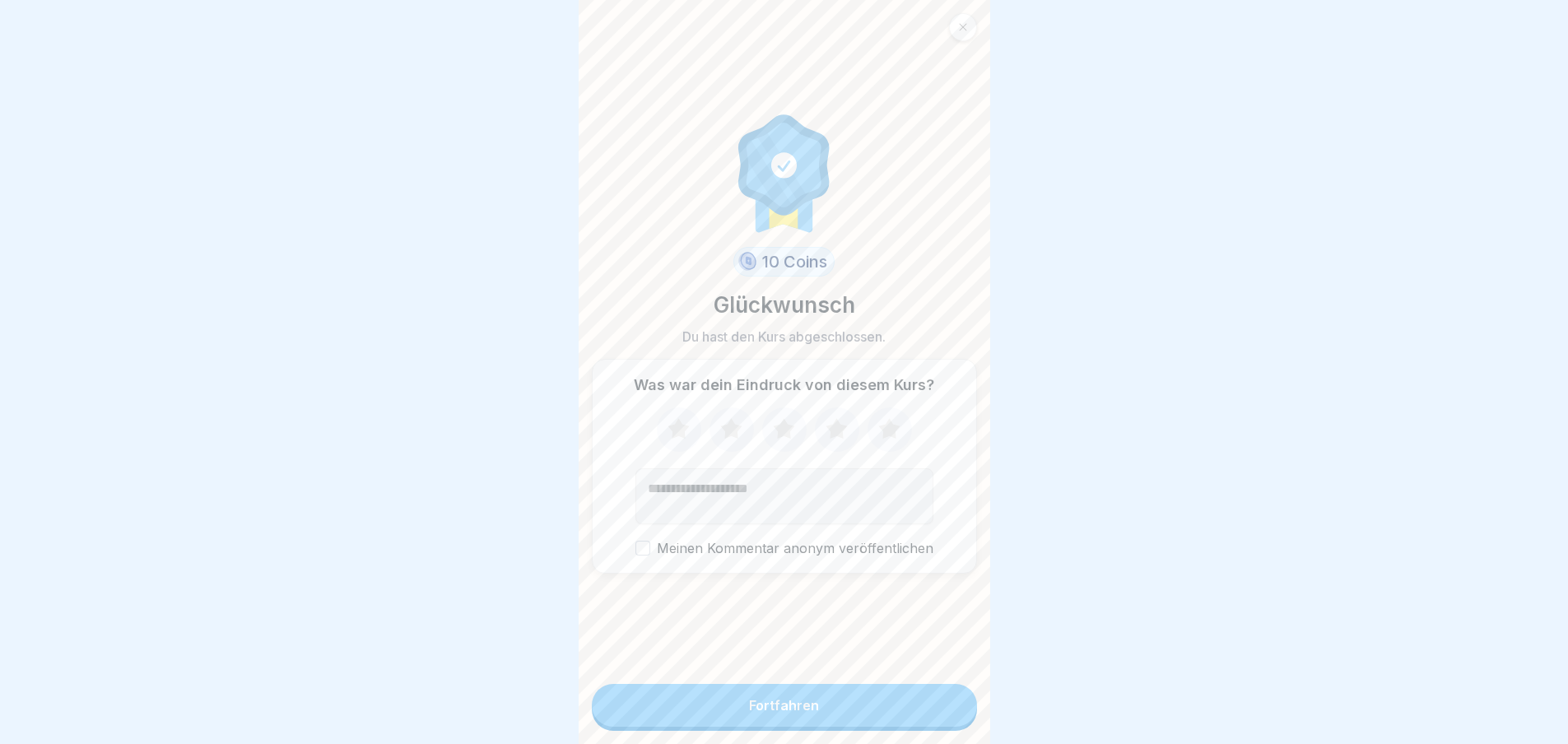
click at [801, 713] on div "Fortfahren" at bounding box center [784, 704] width 70 height 15
